Goal: Task Accomplishment & Management: Use online tool/utility

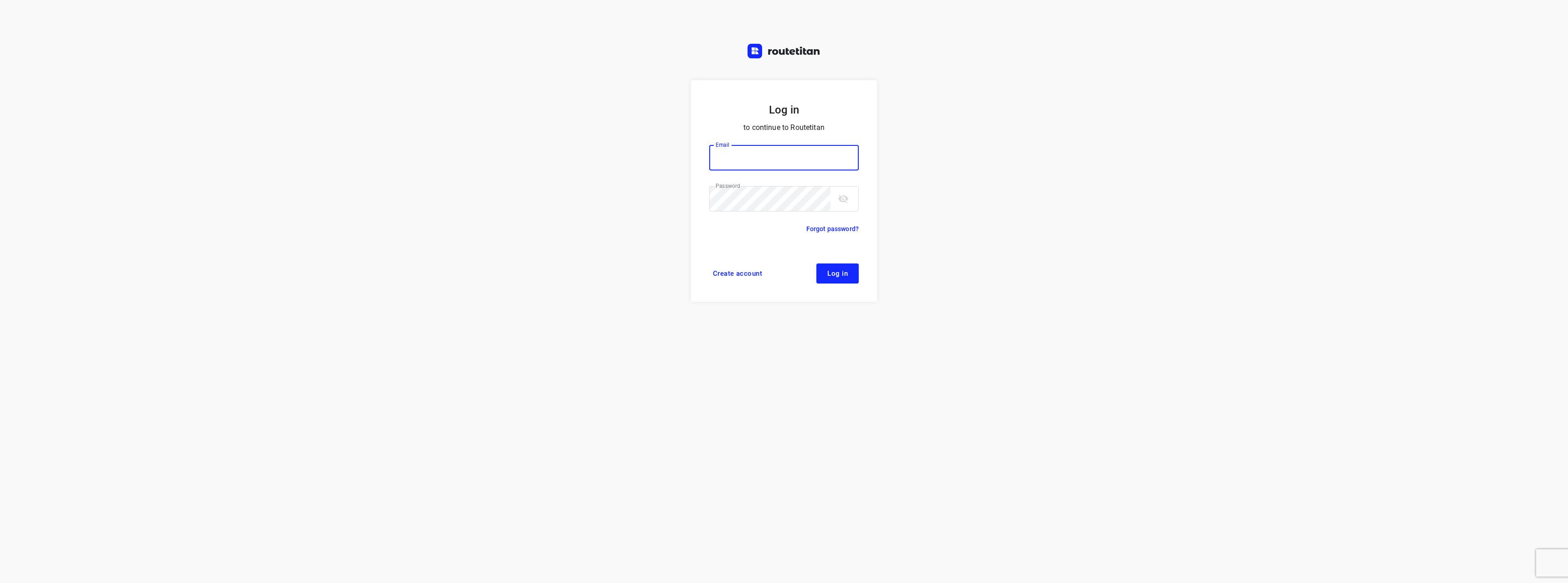
type input "[EMAIL_ADDRESS][DOMAIN_NAME]"
click at [836, 278] on span "Log in" at bounding box center [837, 273] width 20 height 7
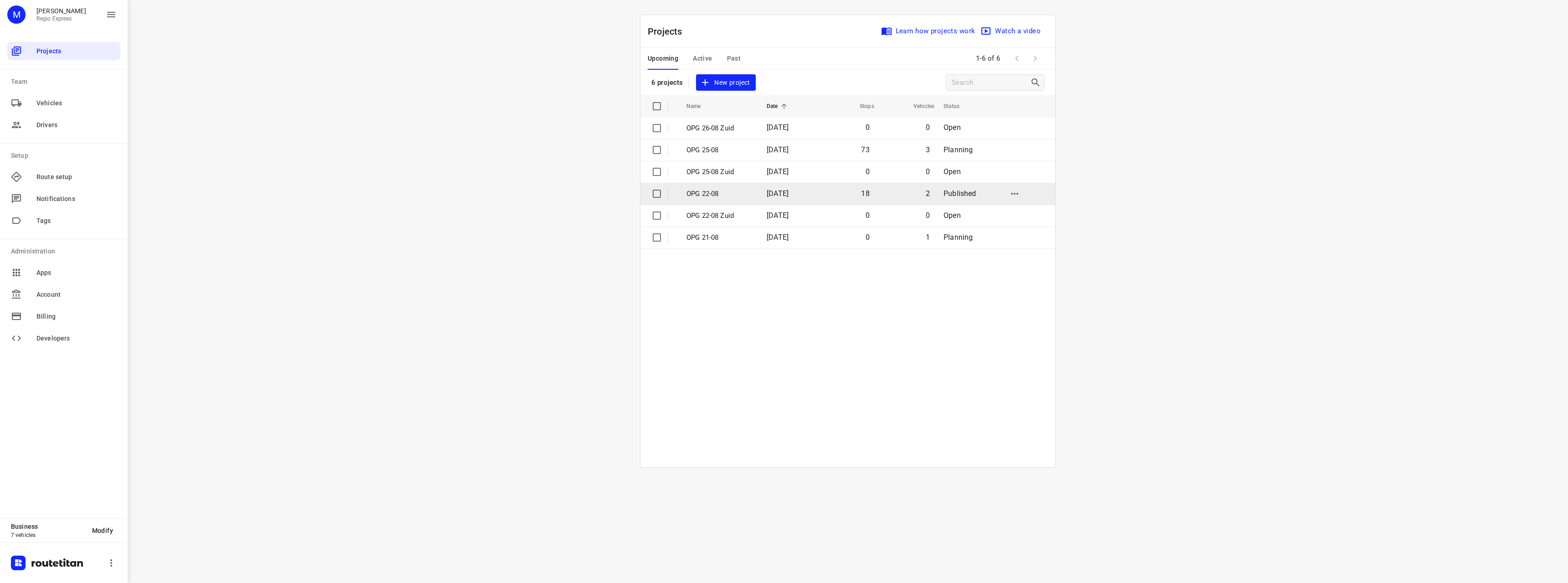
click at [782, 197] on span "[DATE]" at bounding box center [777, 193] width 22 height 9
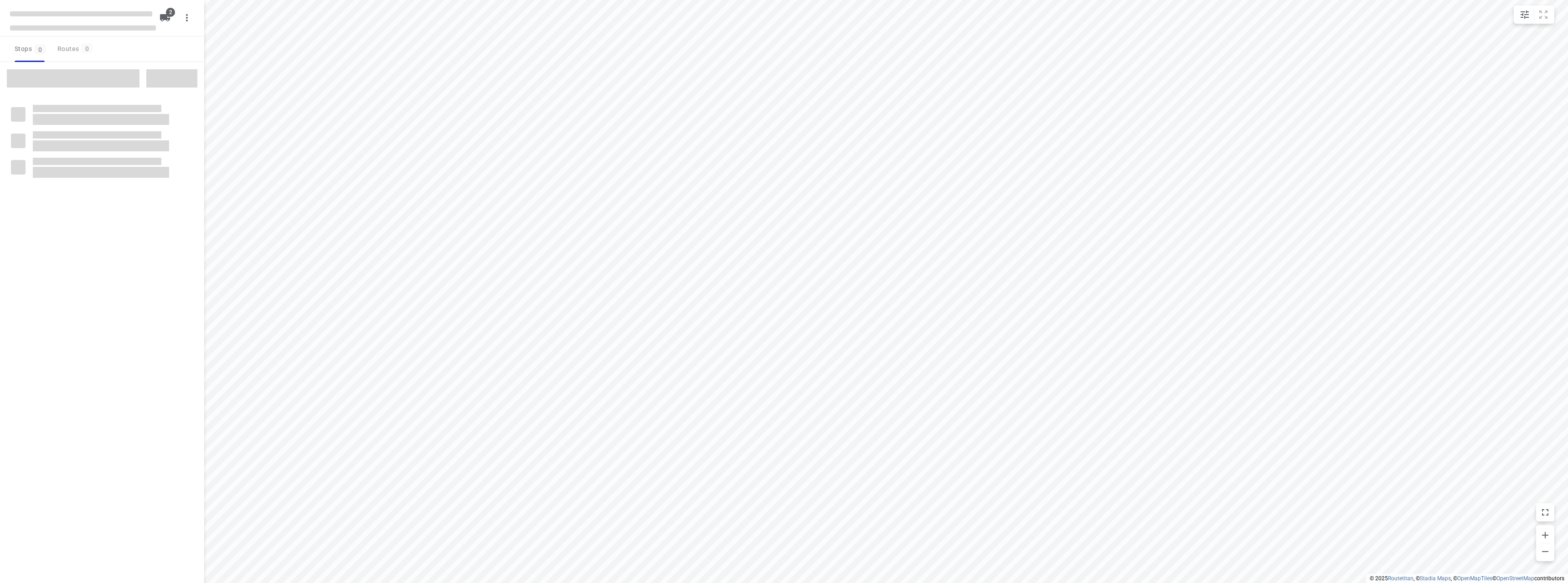
type input "distance"
